Goal: Task Accomplishment & Management: Complete application form

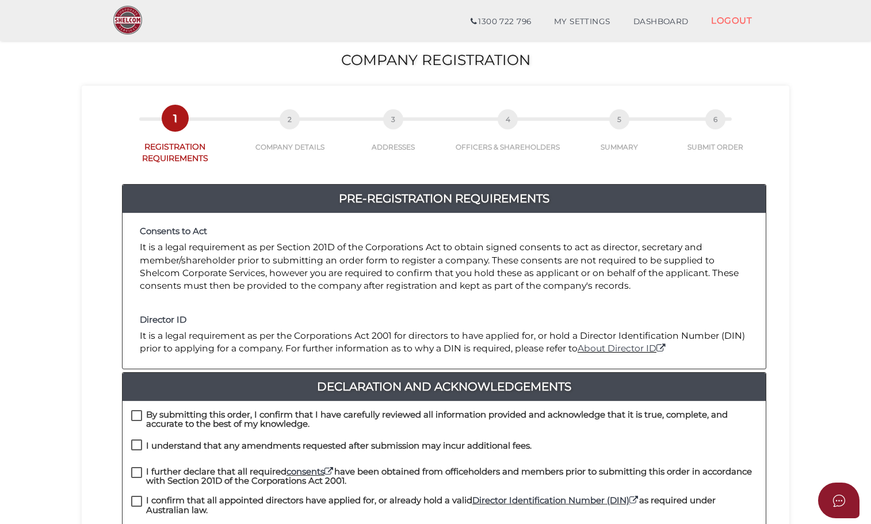
scroll to position [230, 0]
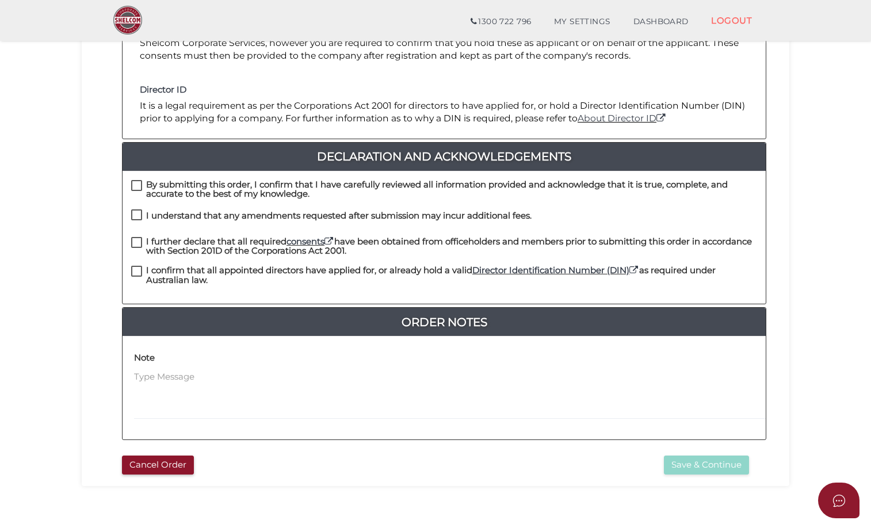
click at [135, 180] on label "By submitting this order, I confirm that I have carefully reviewed all informat…" at bounding box center [444, 187] width 626 height 14
checkbox input "true"
click at [129, 209] on div "I understand that any amendments requested after submission may incur additiona…" at bounding box center [444, 223] width 643 height 28
click at [139, 211] on label "I understand that any amendments requested after submission may incur additiona…" at bounding box center [331, 218] width 400 height 14
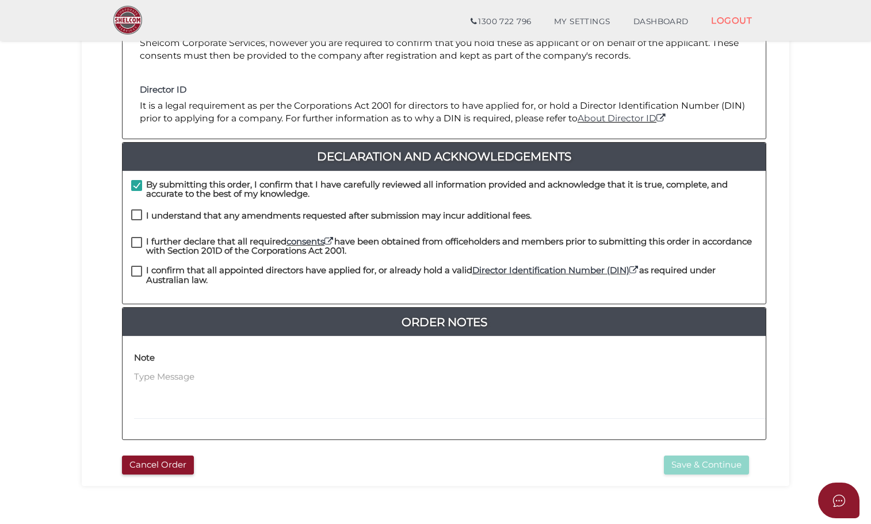
checkbox input "true"
click at [138, 237] on label "I further declare that all required consents have been obtained from officehold…" at bounding box center [444, 244] width 626 height 14
checkbox input "true"
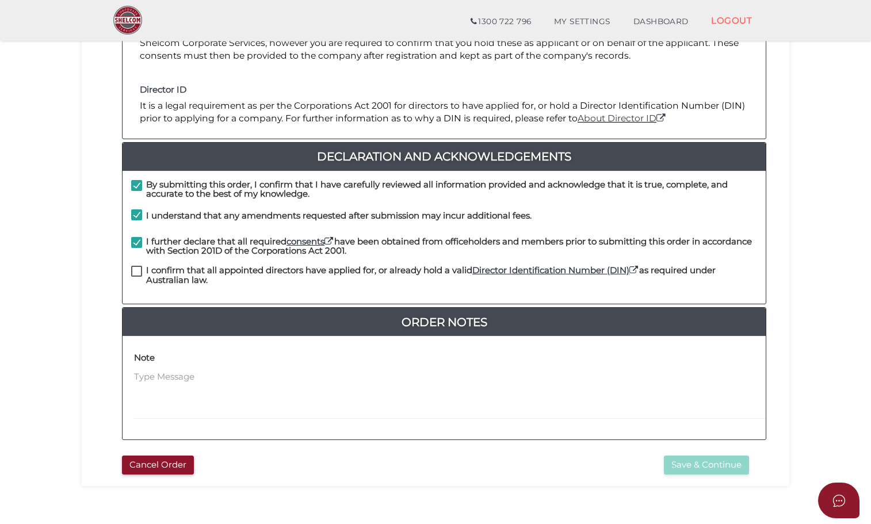
click at [139, 266] on label "I confirm that all appointed directors have applied for, or already hold a vali…" at bounding box center [444, 273] width 626 height 14
checkbox input "true"
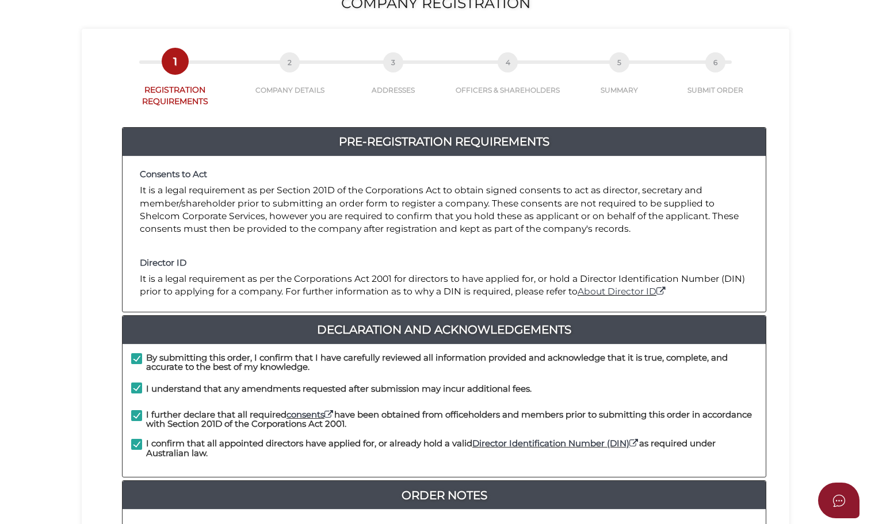
scroll to position [0, 0]
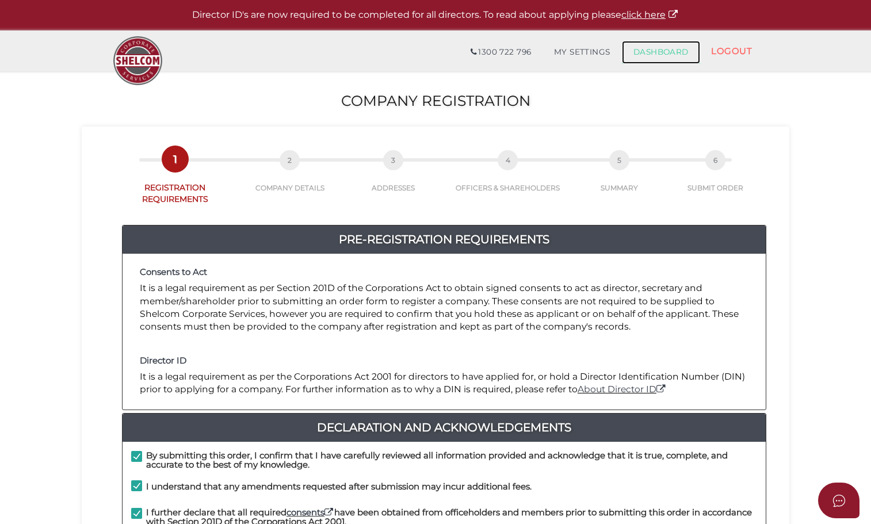
click at [630, 51] on link "DASHBOARD" at bounding box center [661, 52] width 78 height 23
